Goal: Task Accomplishment & Management: Complete application form

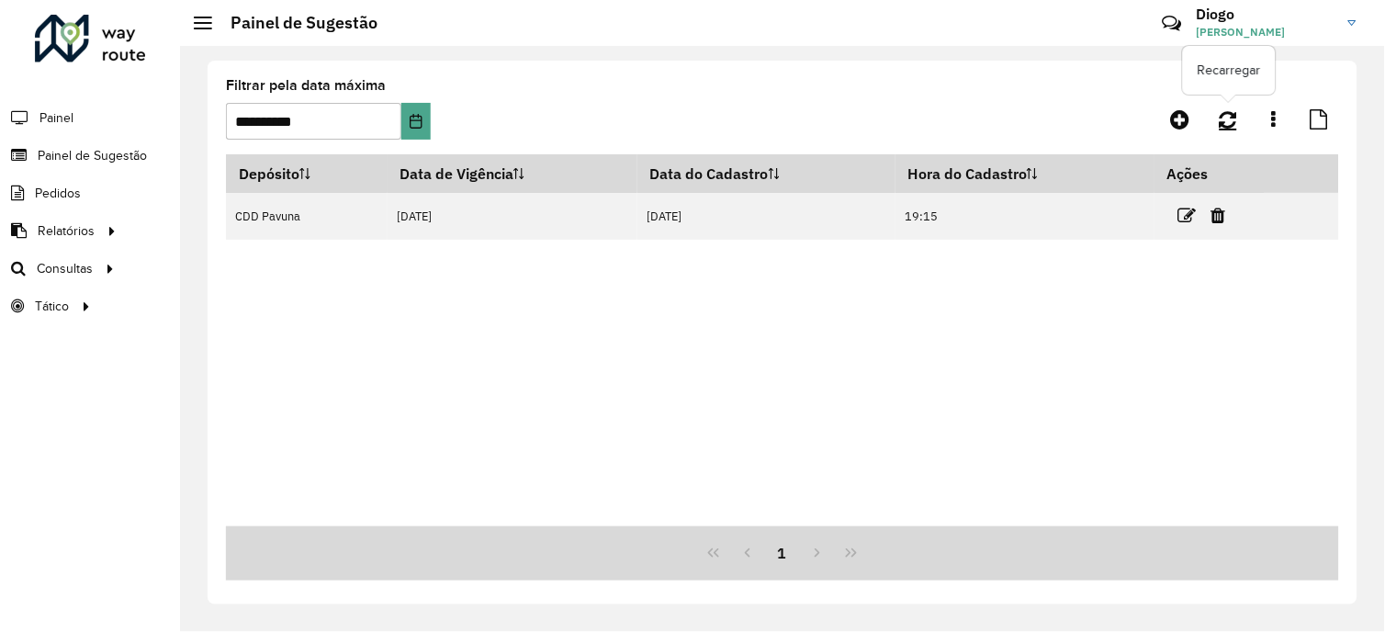
click at [1241, 115] on link at bounding box center [1227, 119] width 39 height 33
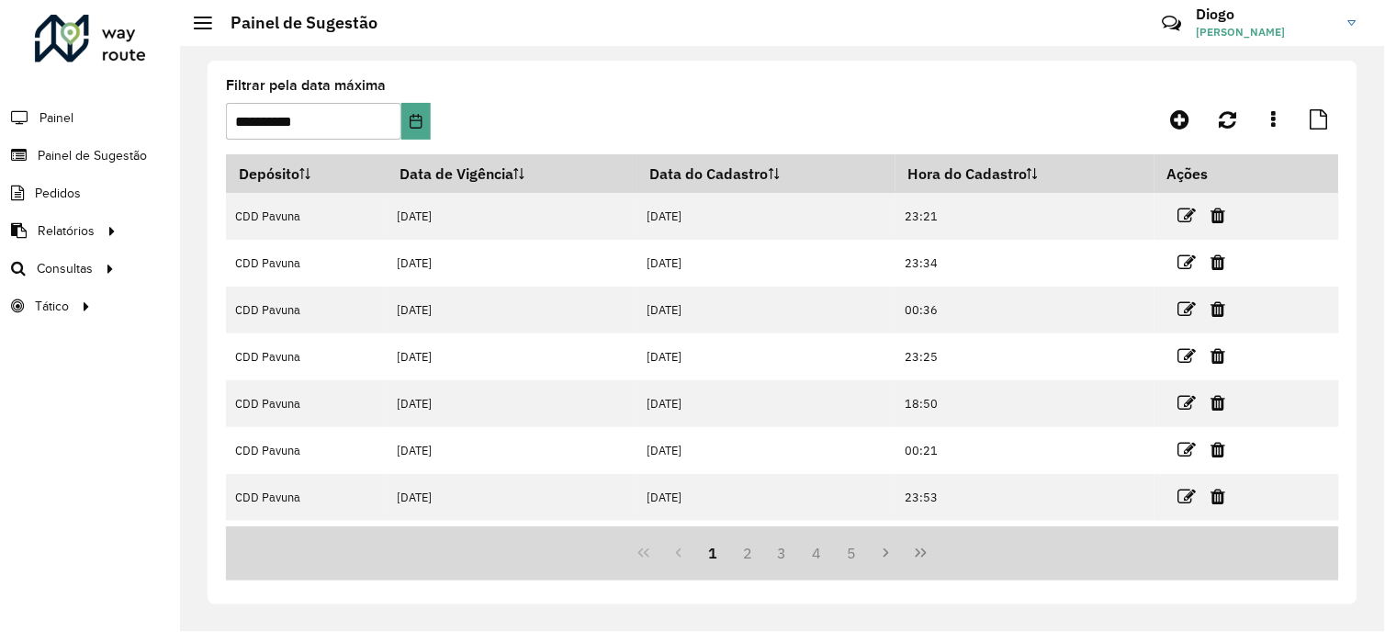
click at [935, 560] on button "Last Page" at bounding box center [921, 552] width 35 height 35
click at [857, 554] on button "74" at bounding box center [852, 552] width 35 height 35
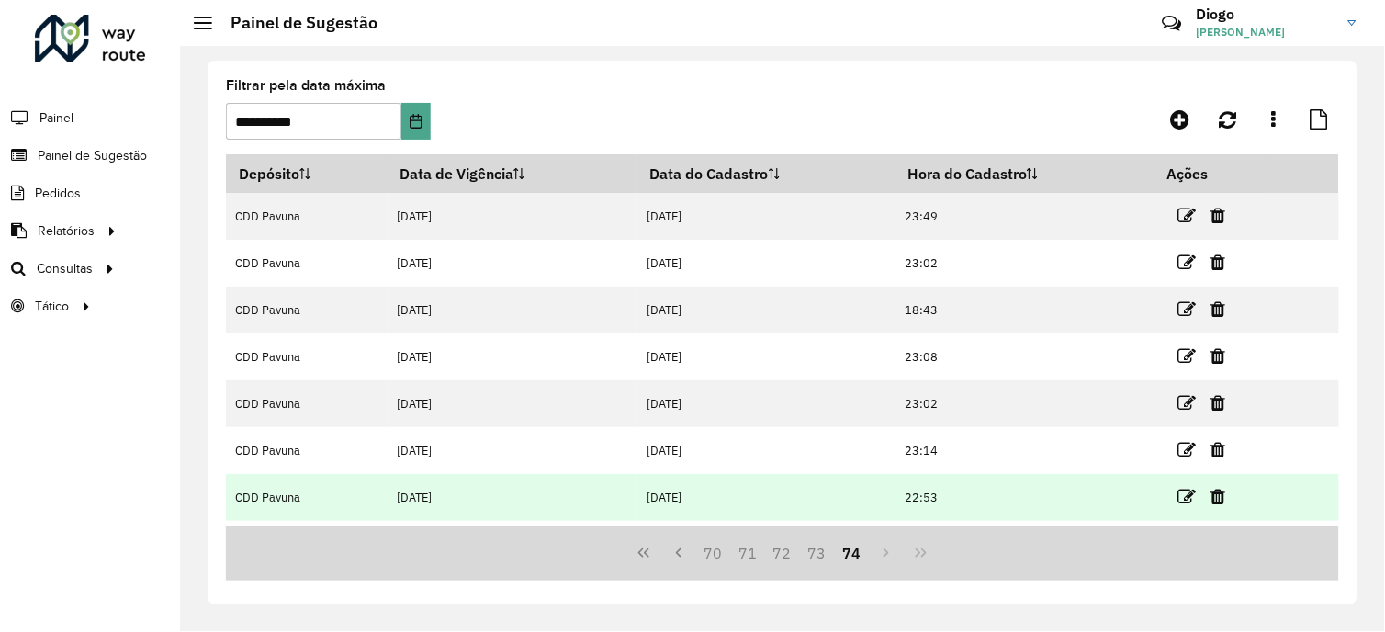
scroll to position [182, 0]
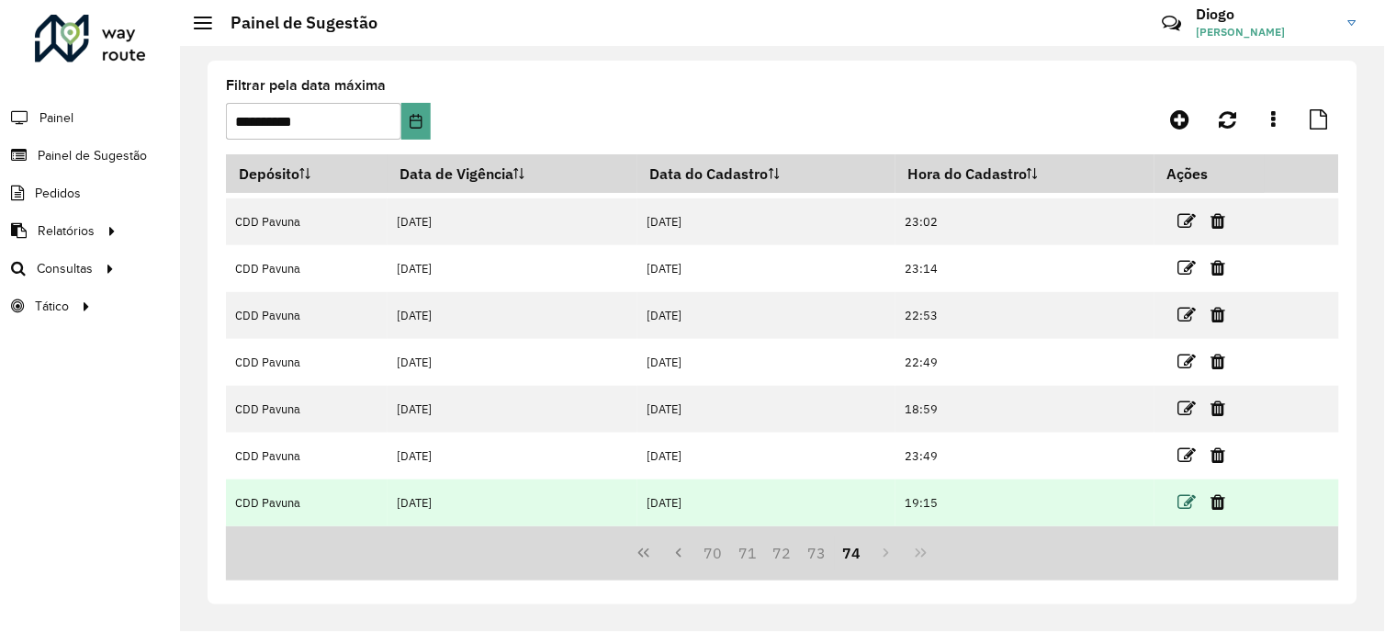
click at [1192, 509] on icon at bounding box center [1187, 502] width 18 height 18
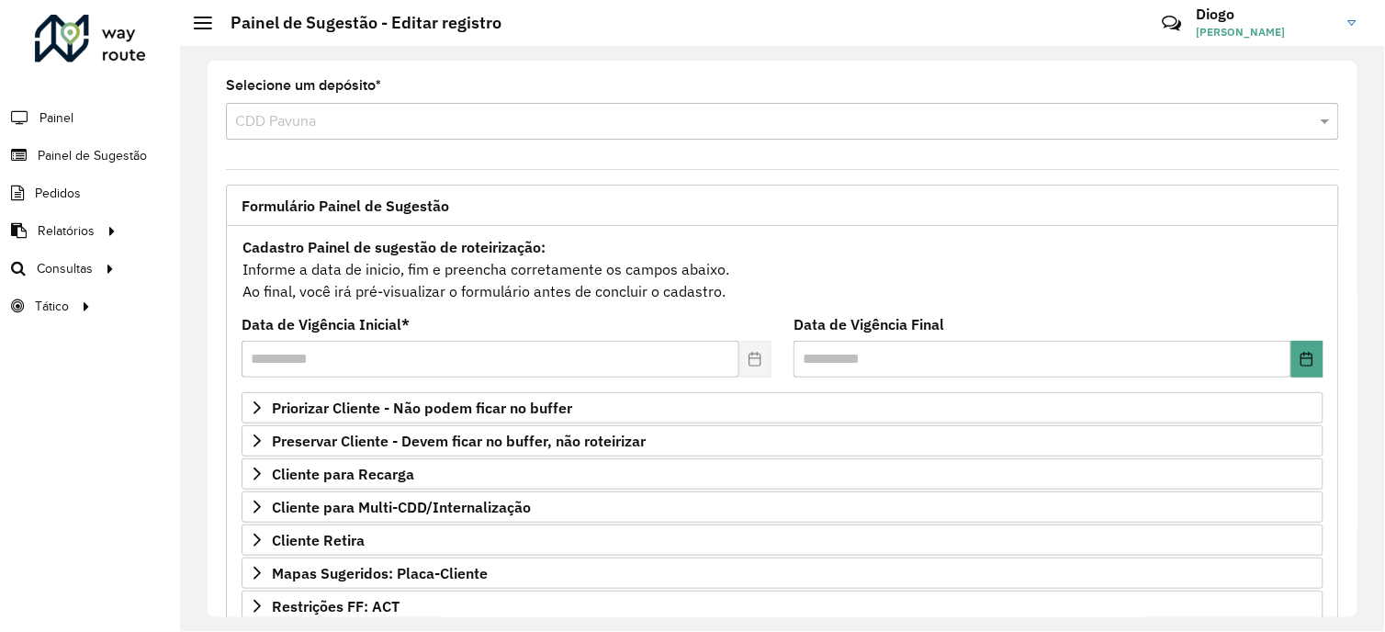
scroll to position [286, 0]
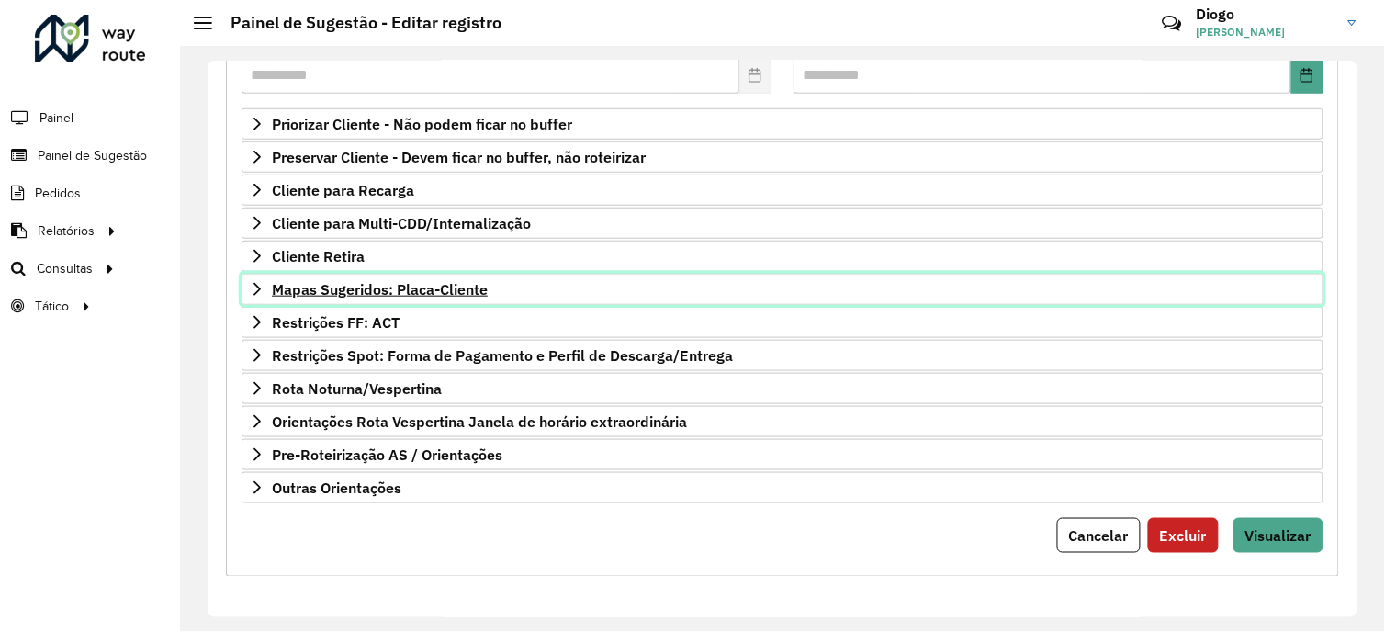
click at [388, 294] on span "Mapas Sugeridos: Placa-Cliente" at bounding box center [380, 289] width 216 height 15
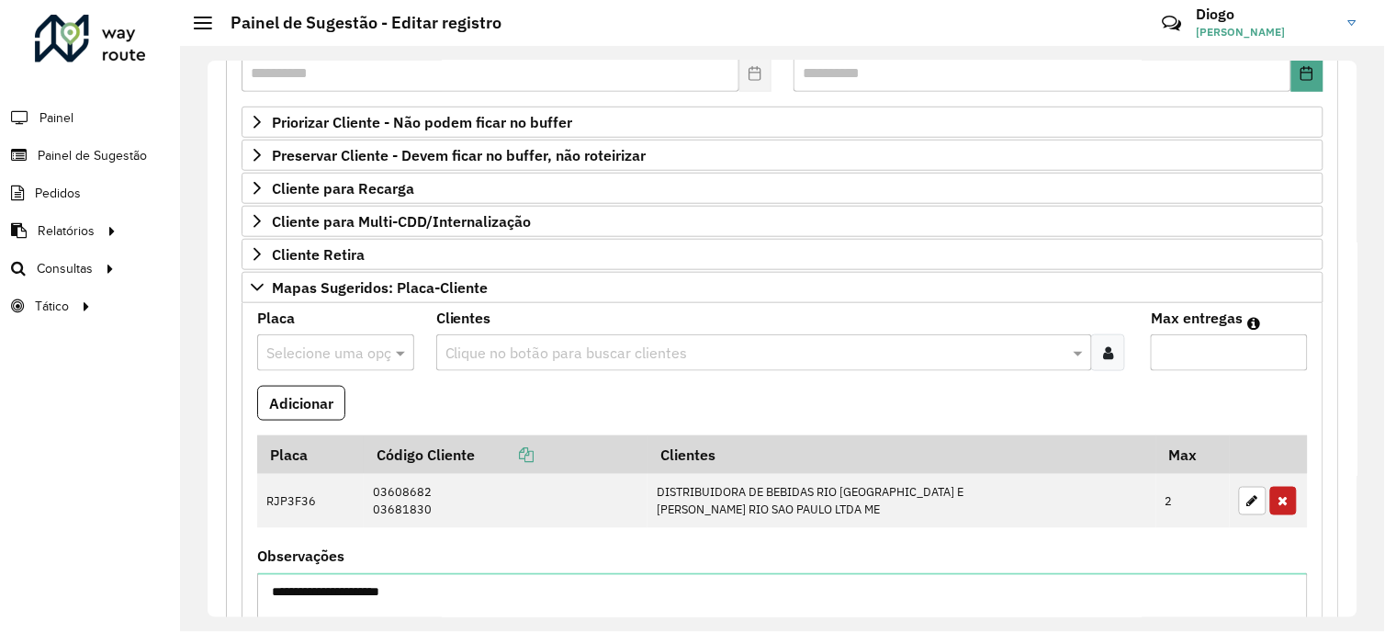
click at [328, 362] on input "text" at bounding box center [317, 354] width 102 height 22
type input "***"
drag, startPoint x: 331, startPoint y: 409, endPoint x: 371, endPoint y: 387, distance: 45.2
click at [332, 409] on div "GHV6E75" at bounding box center [335, 407] width 154 height 31
click at [505, 356] on input "text" at bounding box center [755, 354] width 629 height 22
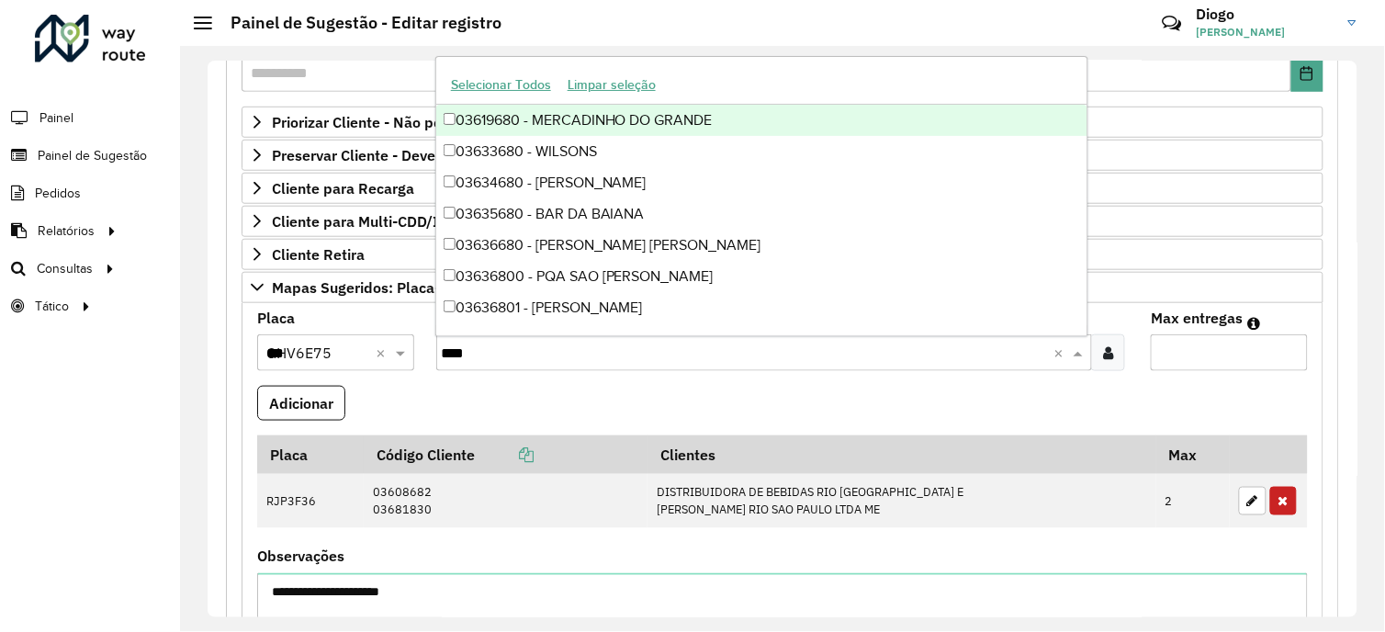
type input "*****"
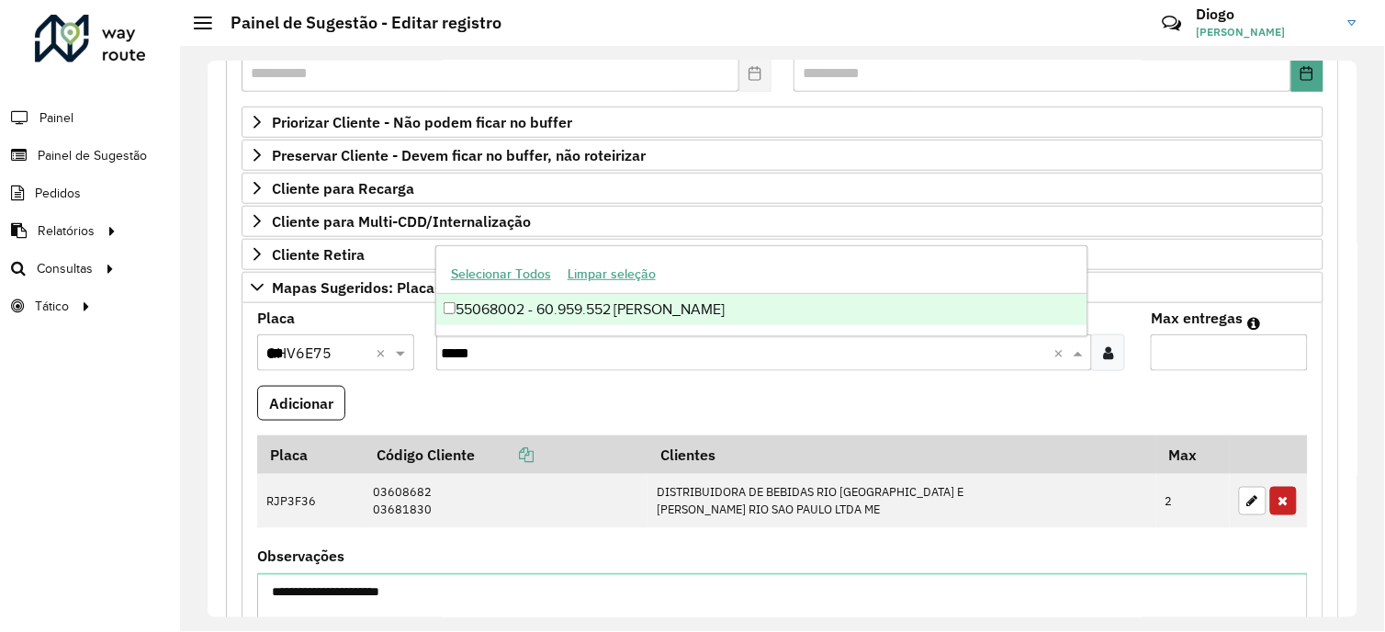
click at [721, 314] on div "55068002 - 60.959.552 [PERSON_NAME]" at bounding box center [761, 309] width 651 height 31
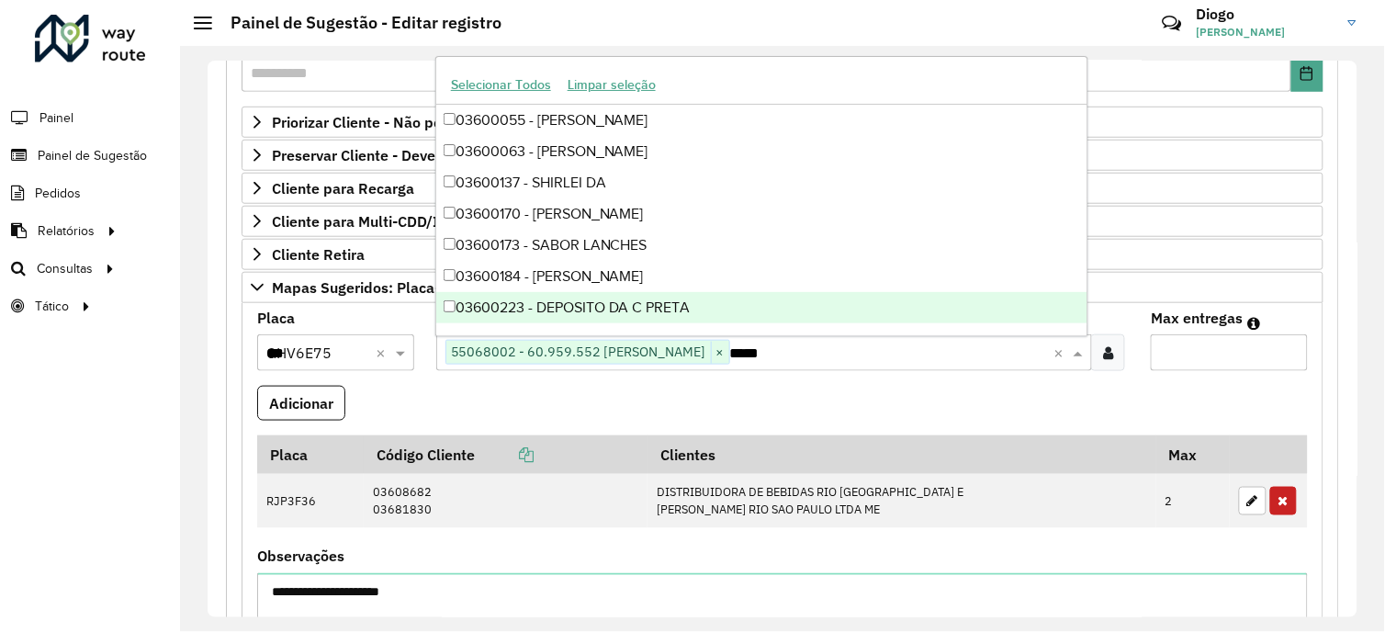
click at [1209, 359] on input "Max entregas" at bounding box center [1229, 352] width 157 height 37
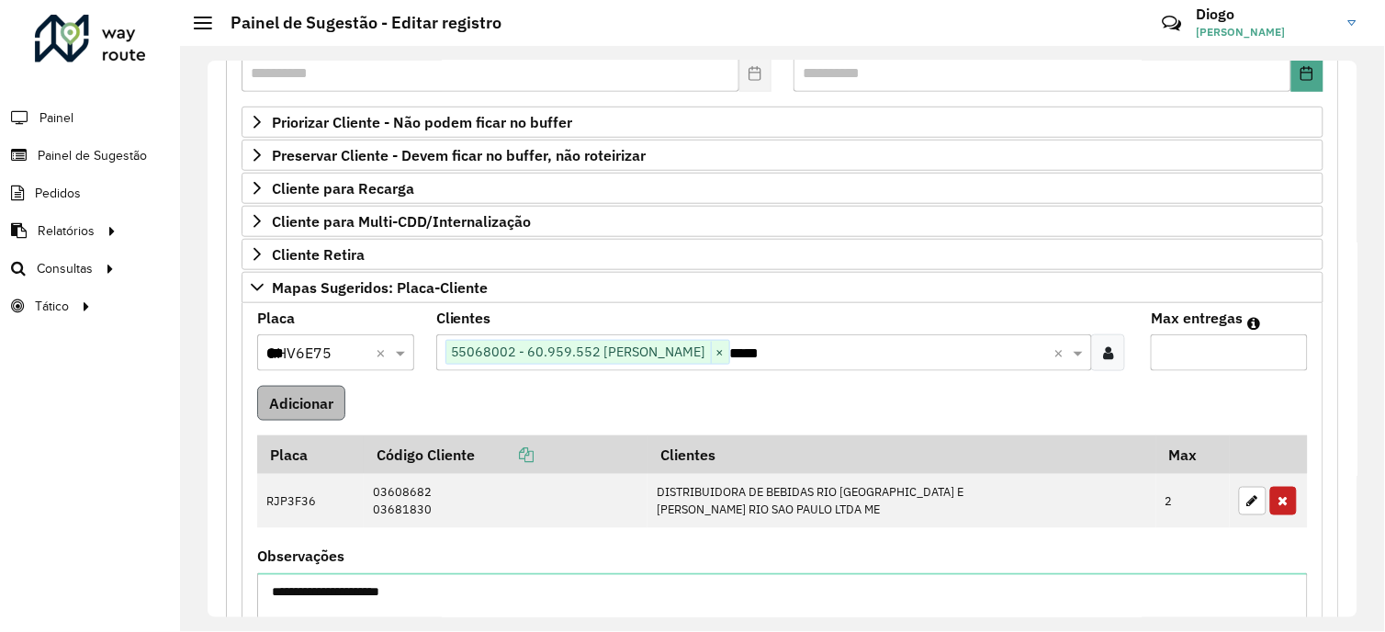
type input "*"
click at [303, 396] on button "Adicionar" at bounding box center [301, 403] width 88 height 35
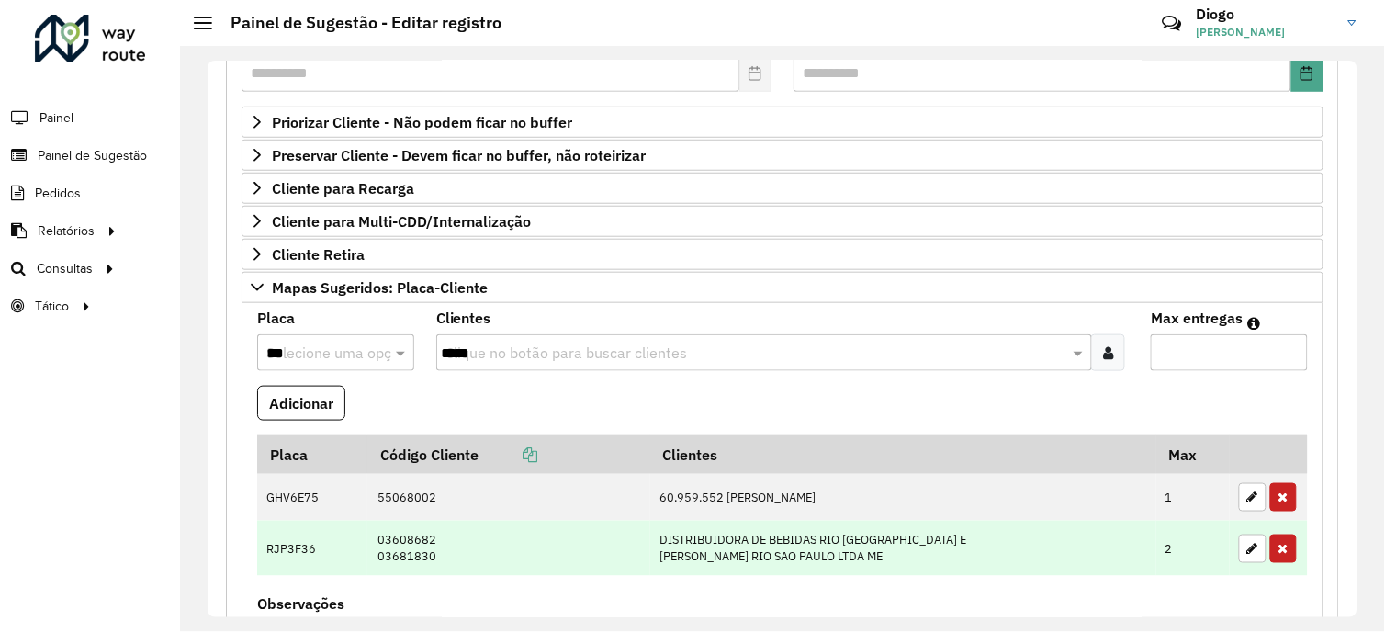
scroll to position [388, 0]
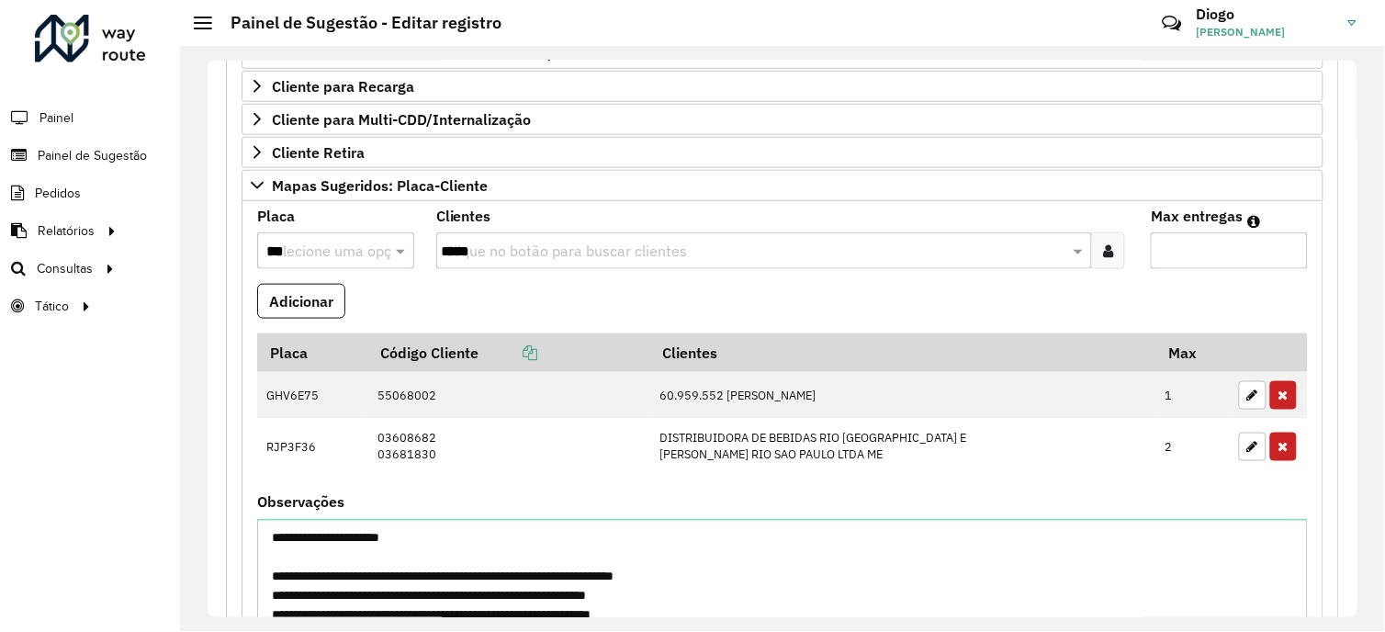
drag, startPoint x: 0, startPoint y: 536, endPoint x: 64, endPoint y: 501, distance: 73.1
click at [0, 536] on html "Aguarde... Pop-up bloqueado! Seu navegador bloqueou automáticamente a abertura …" at bounding box center [692, 316] width 1385 height 632
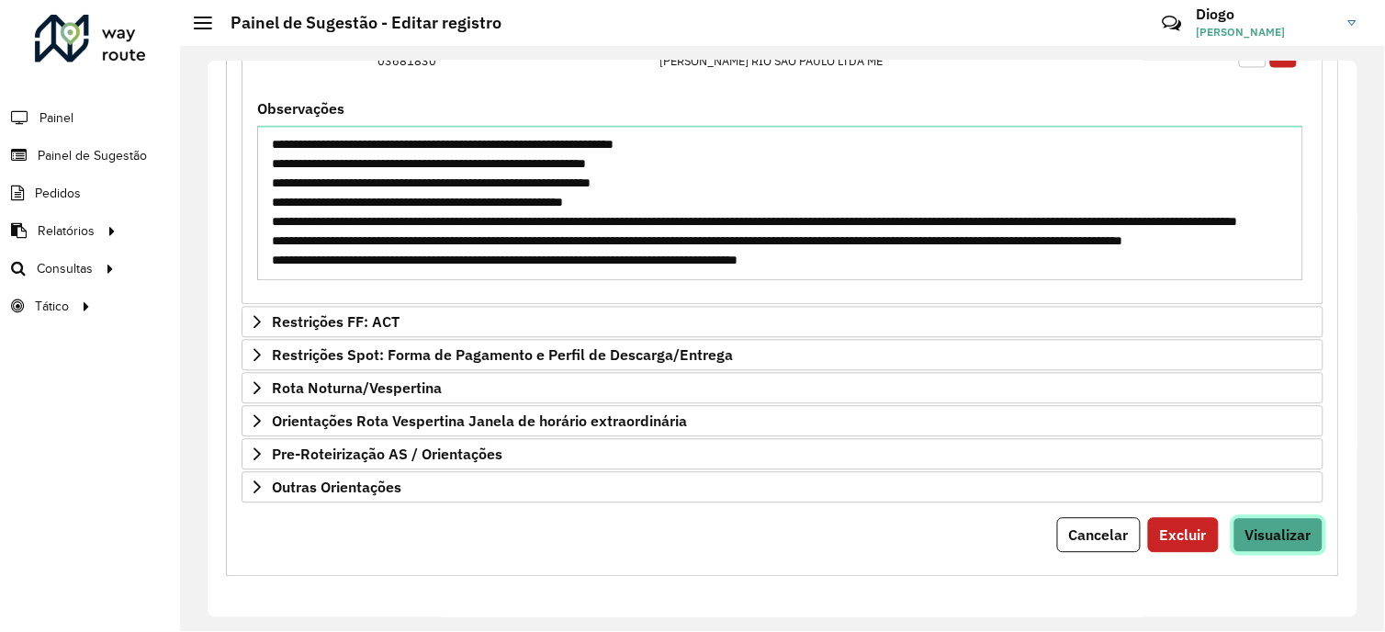
click at [1252, 549] on button "Visualizar" at bounding box center [1278, 535] width 90 height 35
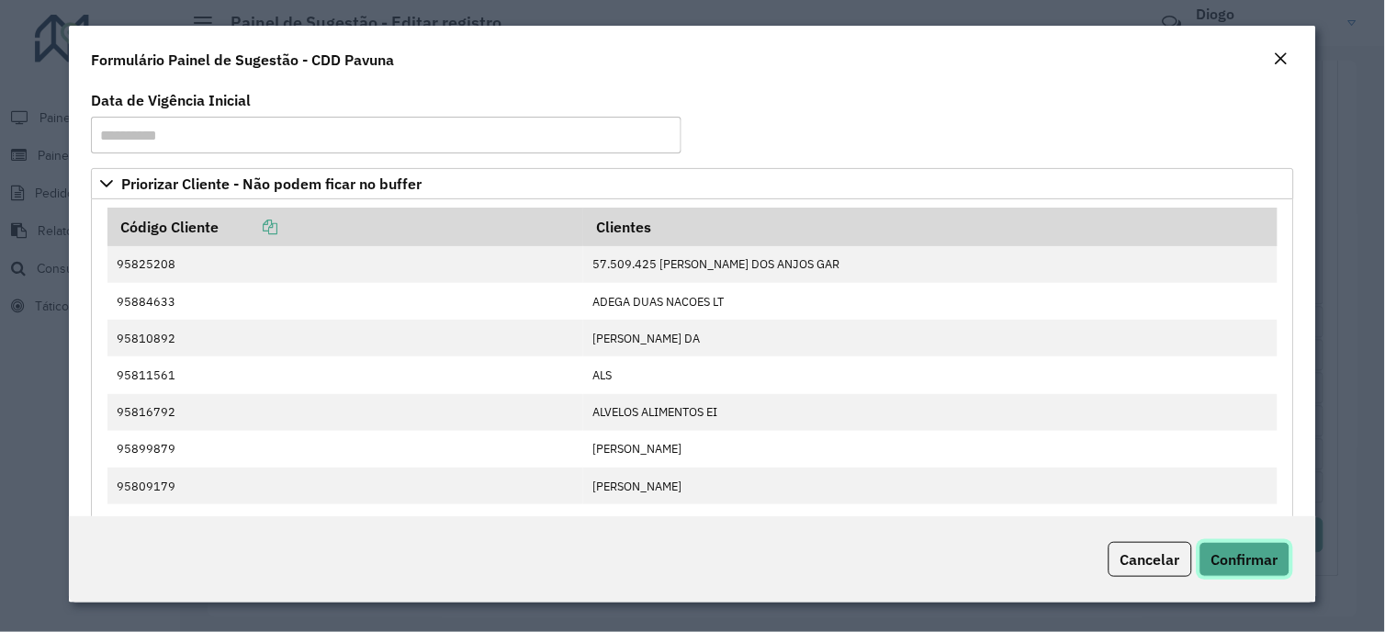
click at [1227, 551] on span "Confirmar" at bounding box center [1244, 559] width 67 height 18
